Goal: Transaction & Acquisition: Download file/media

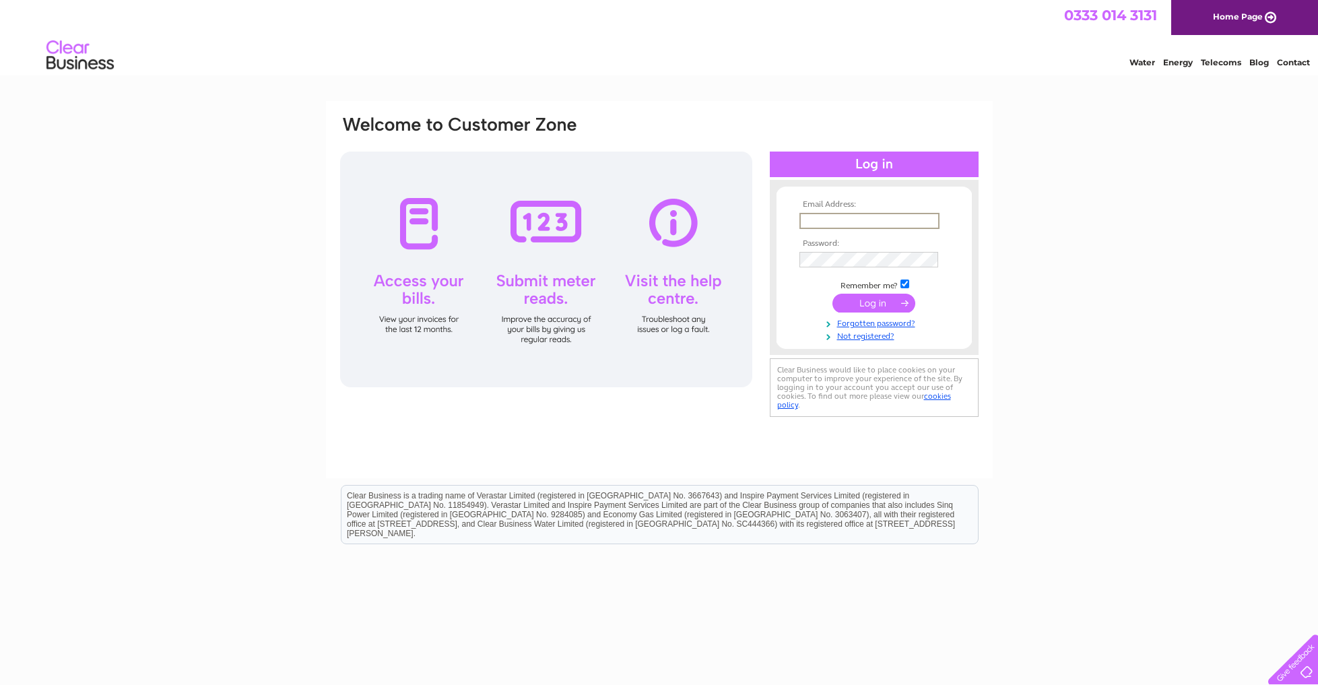
type input "info@theangove.co.uk"
click at [856, 296] on input "submit" at bounding box center [873, 303] width 83 height 19
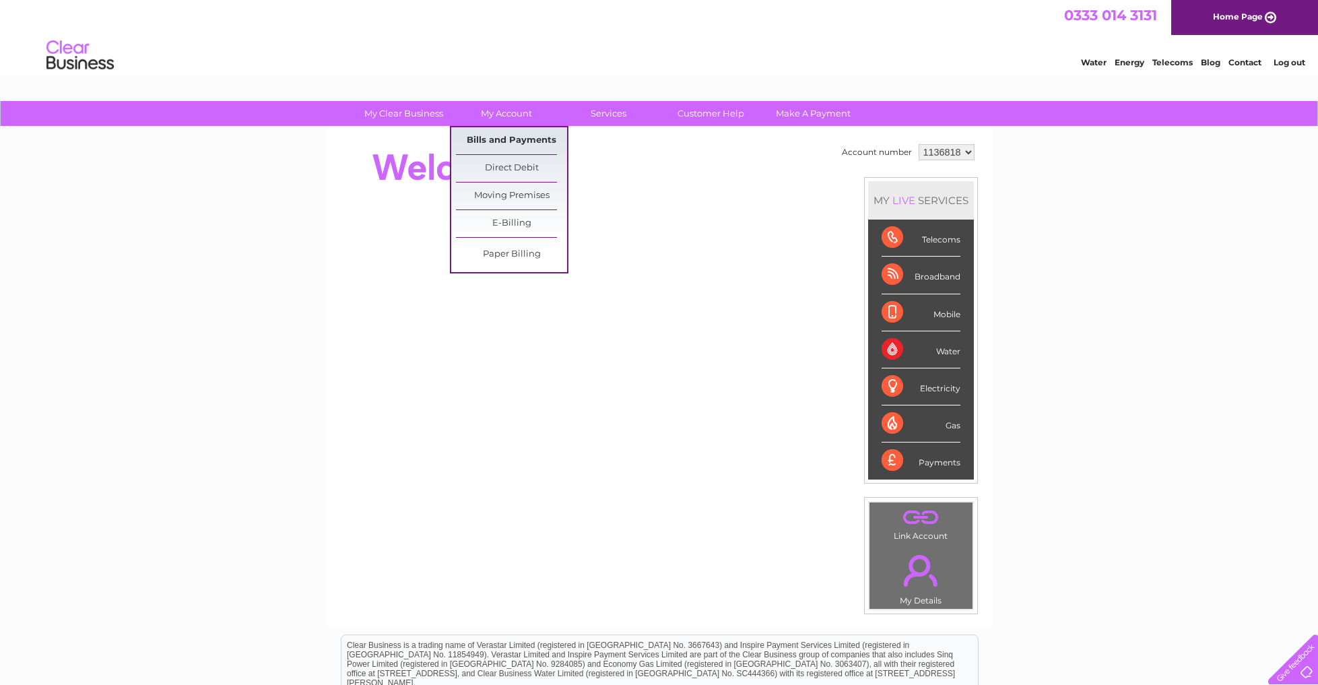
click at [486, 137] on link "Bills and Payments" at bounding box center [511, 140] width 111 height 27
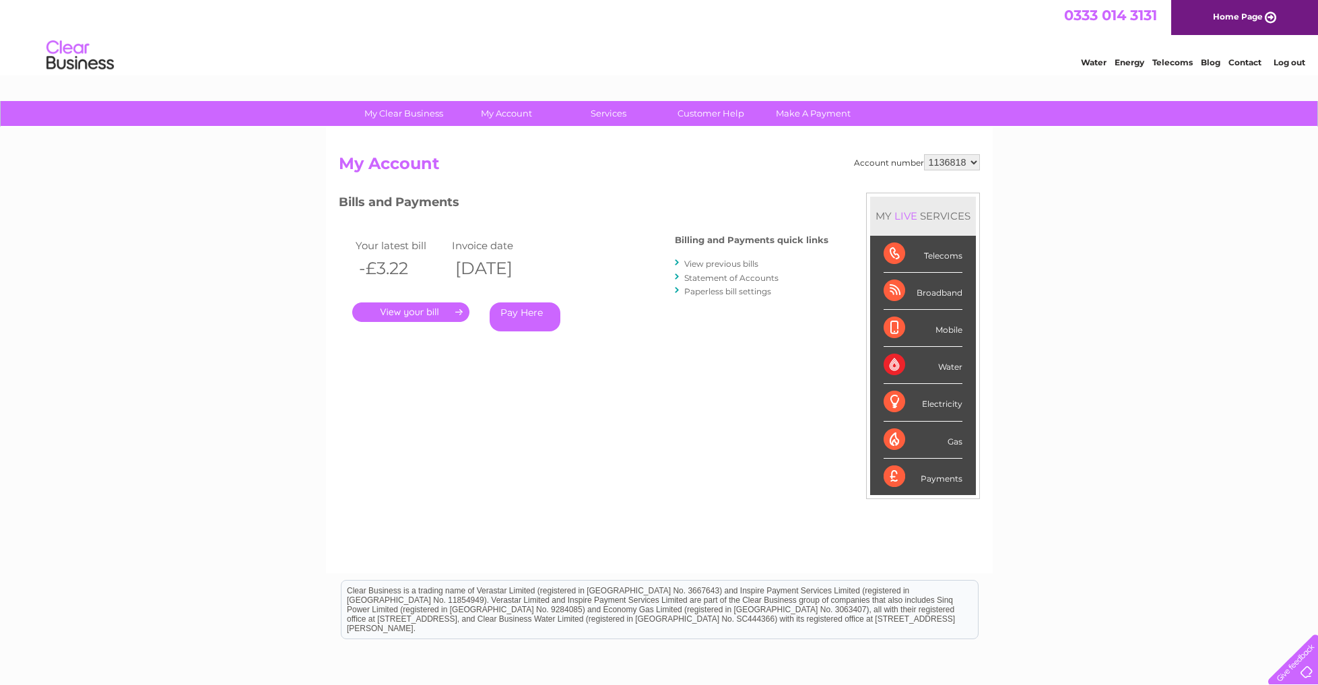
click at [430, 310] on link "." at bounding box center [410, 312] width 117 height 20
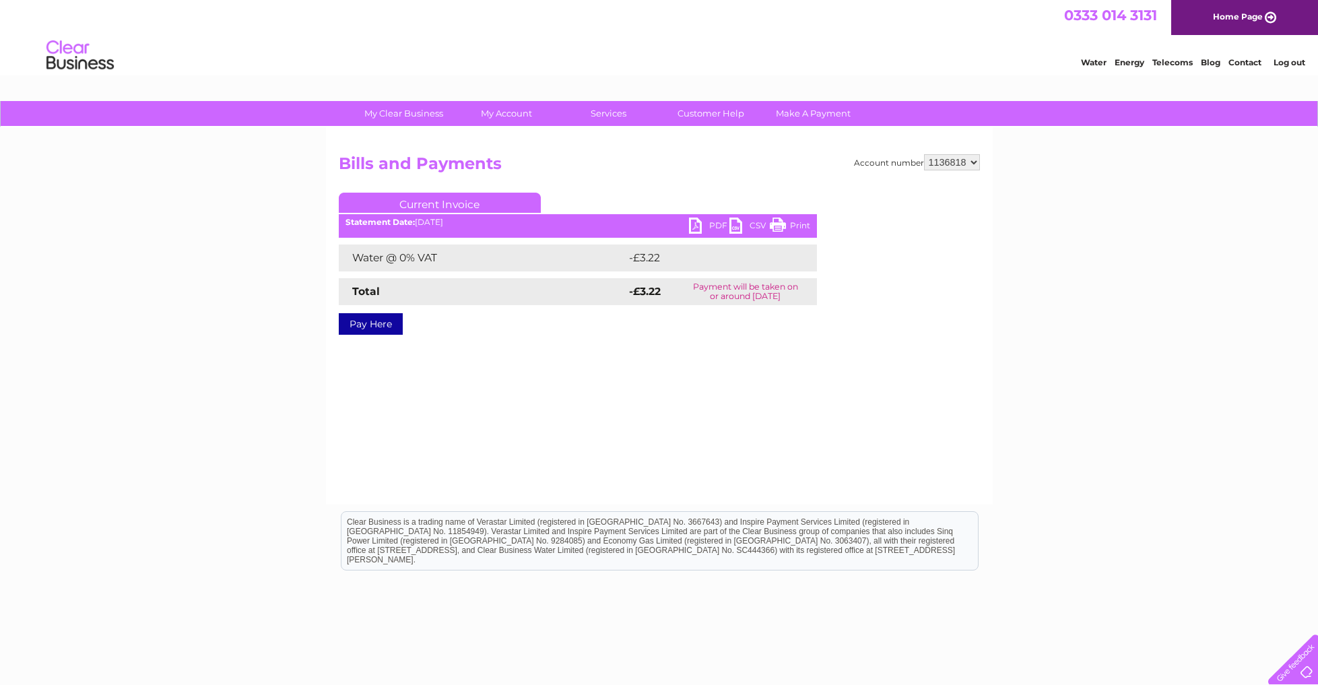
click at [701, 227] on link "PDF" at bounding box center [709, 228] width 40 height 20
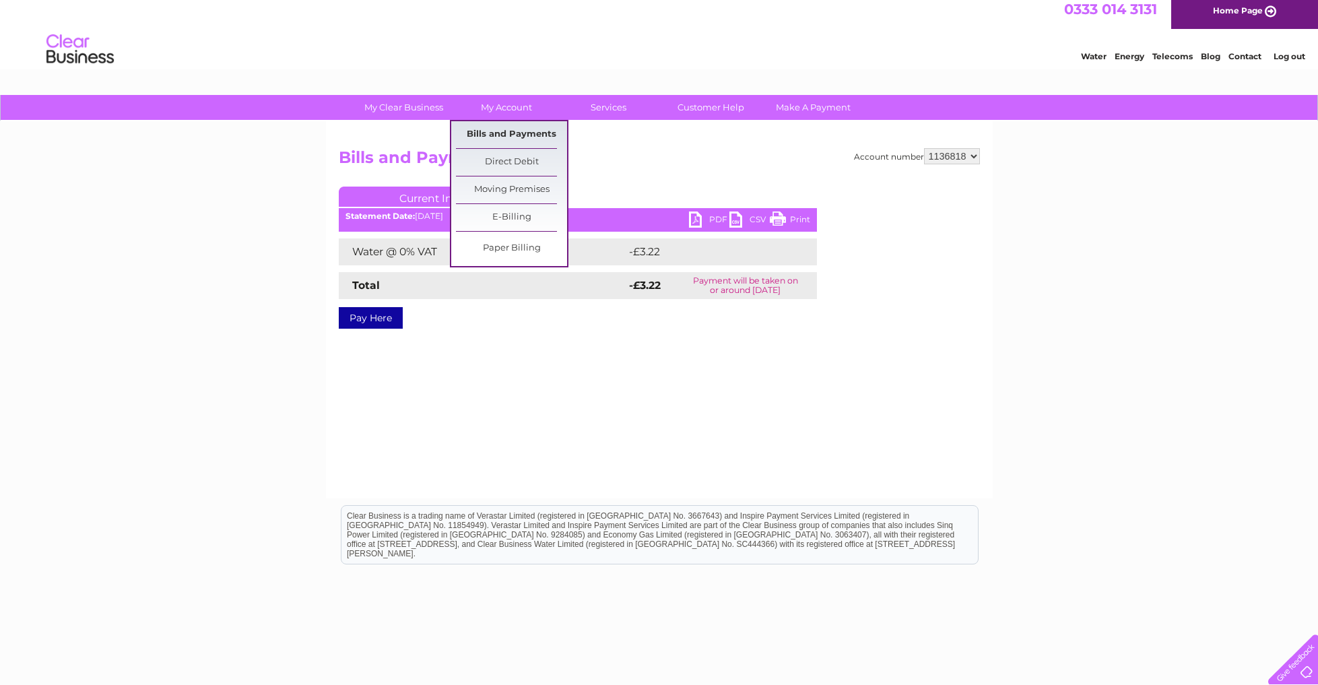
click at [496, 135] on link "Bills and Payments" at bounding box center [511, 134] width 111 height 27
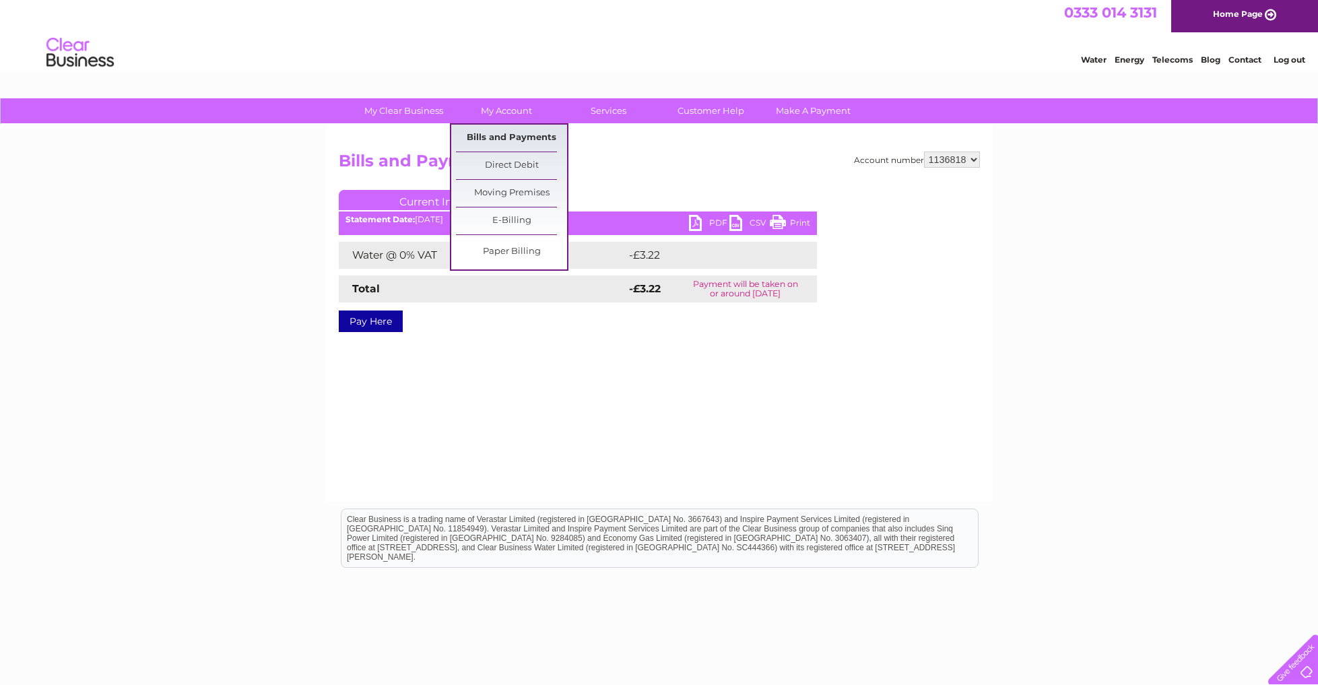
scroll to position [4, 0]
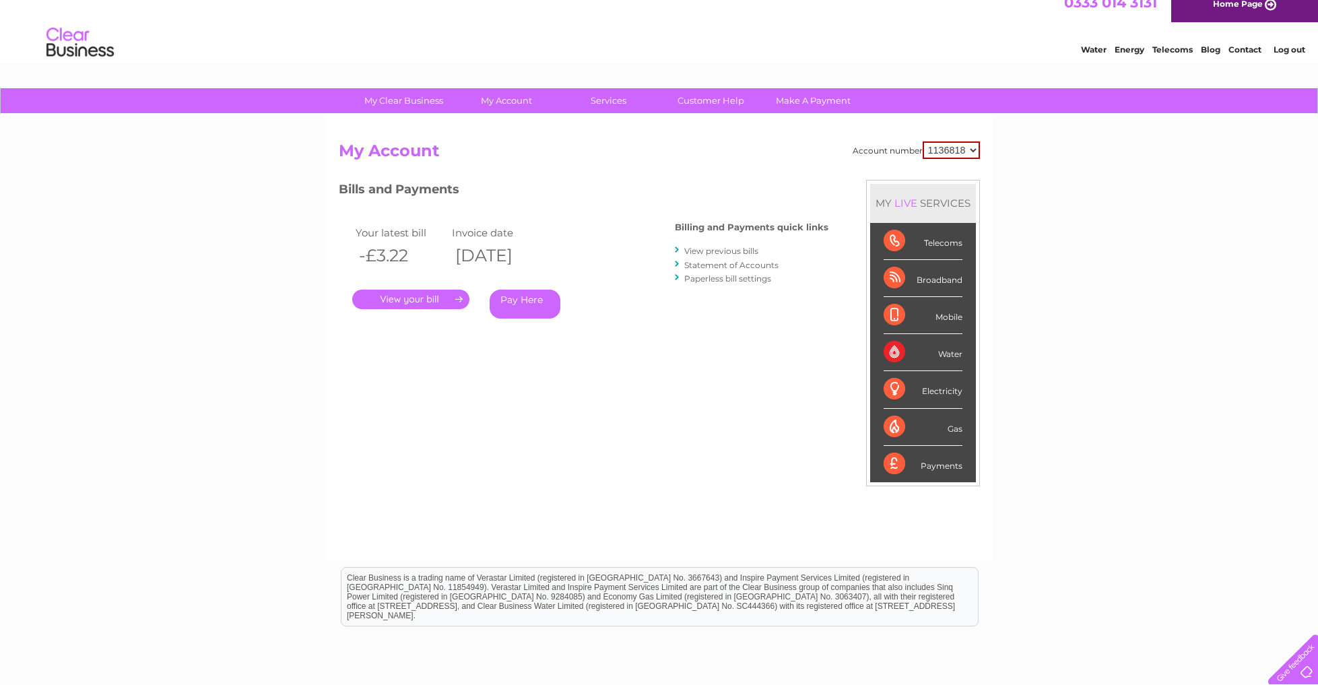
scroll to position [14, 0]
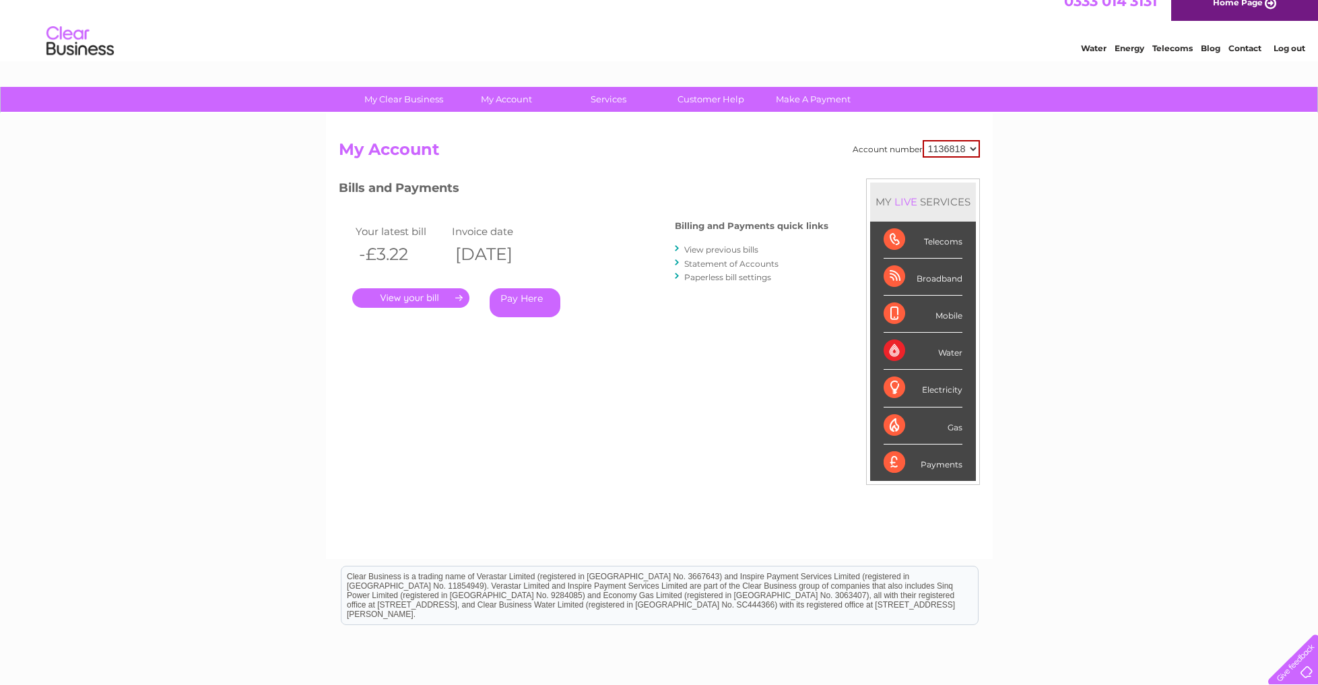
click at [723, 246] on link "View previous bills" at bounding box center [721, 249] width 74 height 10
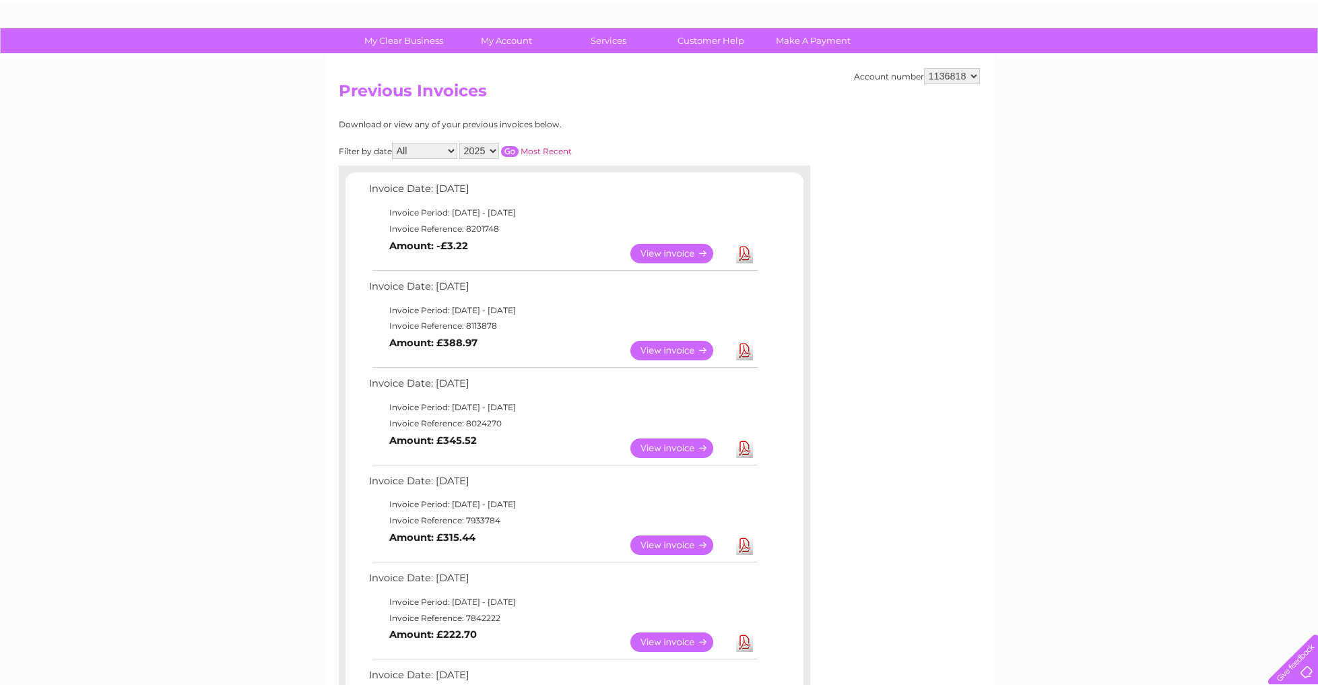
scroll to position [75, 0]
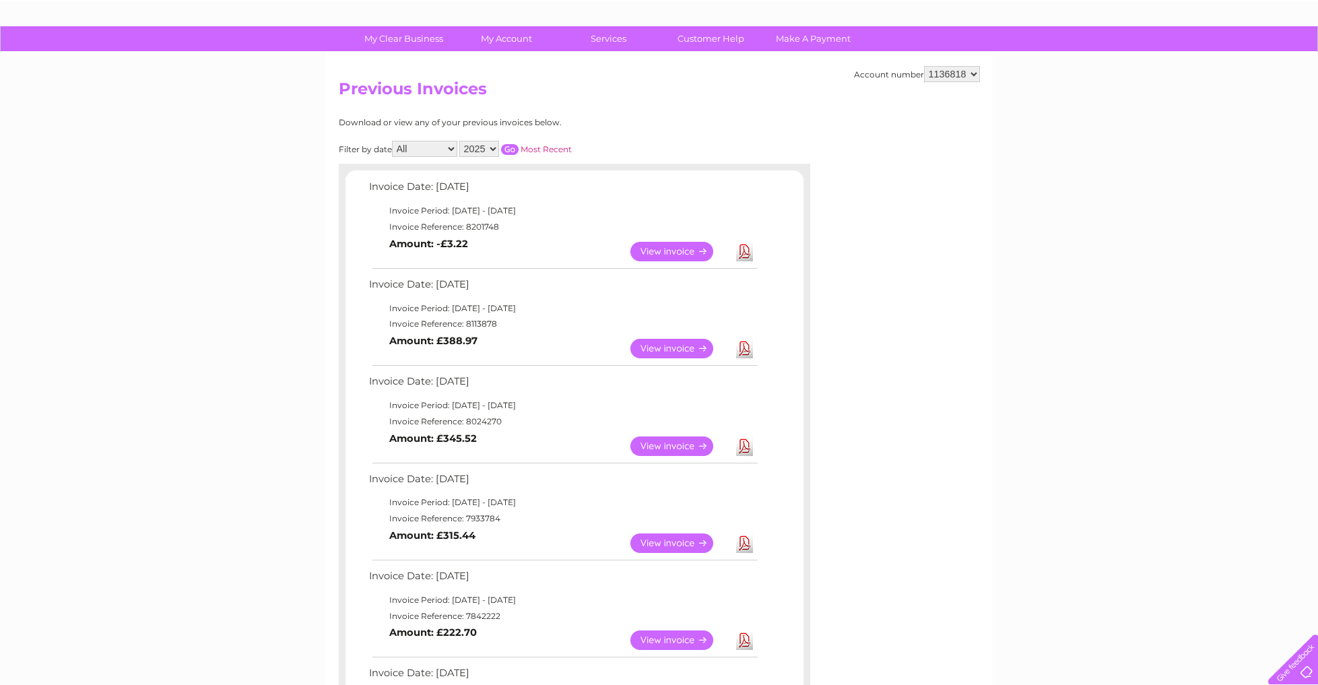
click at [739, 349] on link "Download" at bounding box center [744, 349] width 17 height 20
click at [743, 445] on link "Download" at bounding box center [744, 446] width 17 height 20
